Goal: Check status

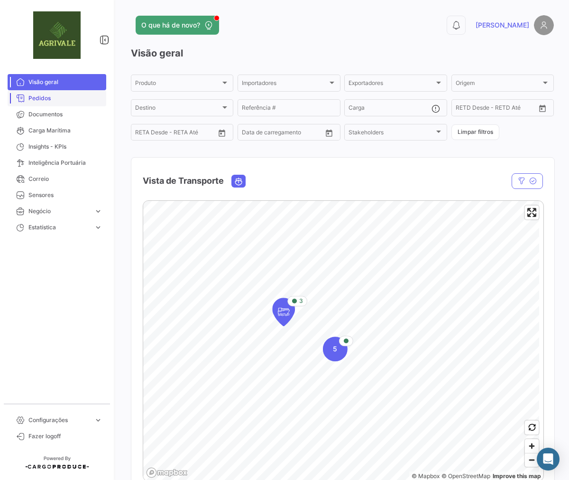
click at [53, 94] on span "Pedidos" at bounding box center [65, 98] width 74 height 9
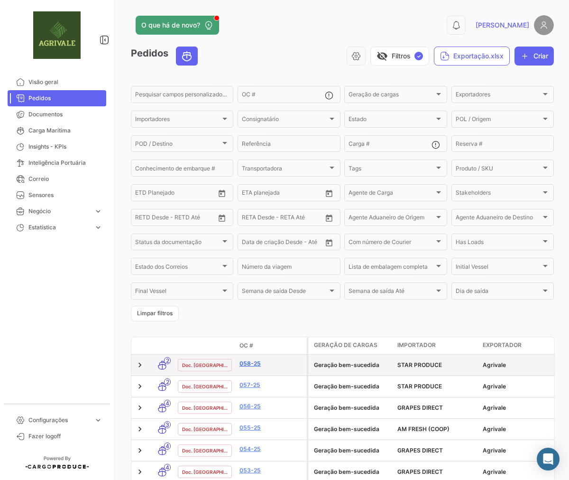
click at [248, 364] on link "058-25" at bounding box center [272, 363] width 64 height 9
